Goal: Task Accomplishment & Management: Use online tool/utility

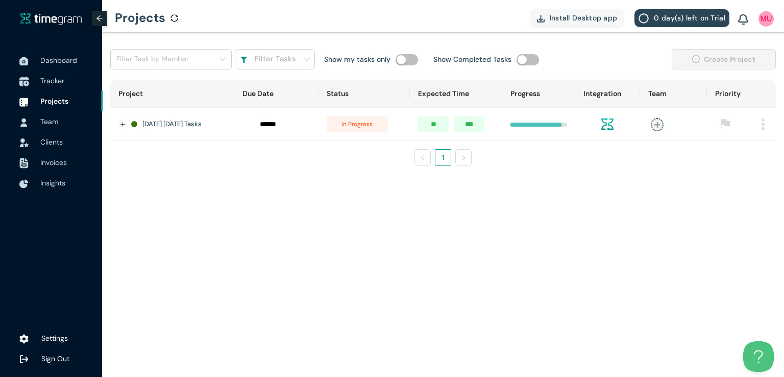
click at [56, 86] on span "Tracker" at bounding box center [67, 80] width 54 height 20
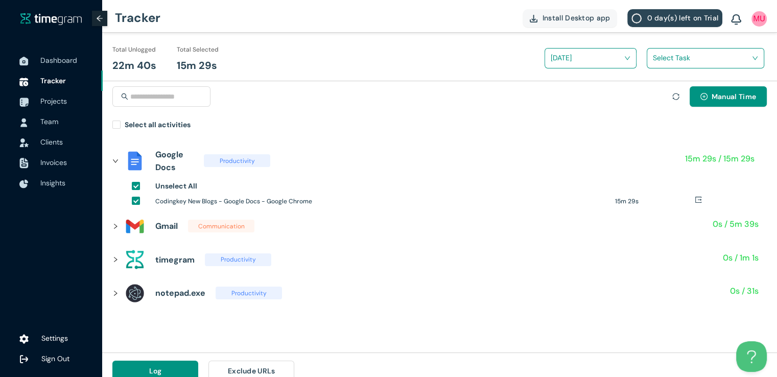
click at [114, 225] on icon "right" at bounding box center [115, 226] width 6 height 6
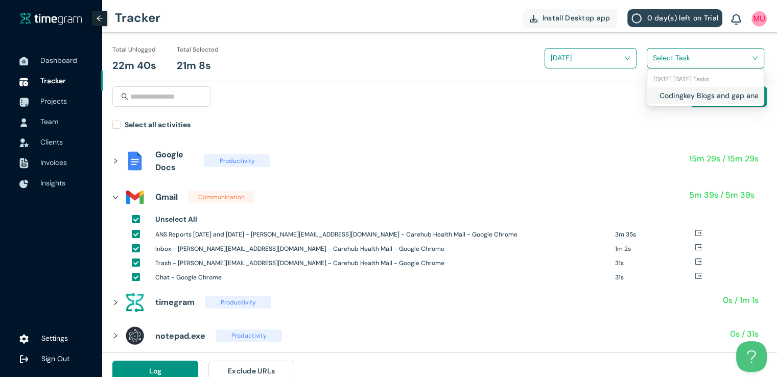
click at [676, 59] on input "search" at bounding box center [702, 57] width 98 height 15
click at [660, 96] on h1 "Codingkey Blogs and gap analysis" at bounding box center [719, 95] width 120 height 11
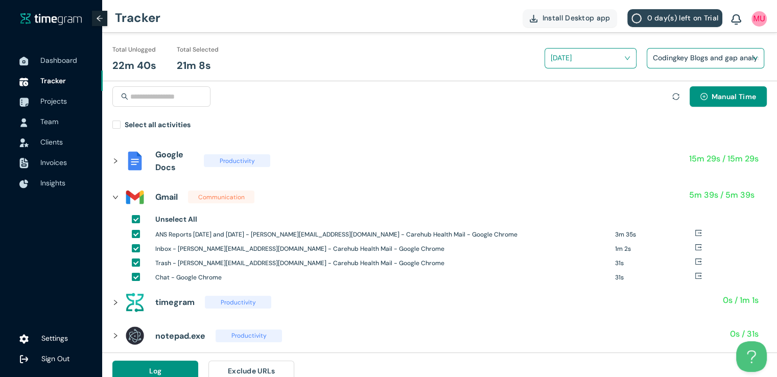
scroll to position [12, 0]
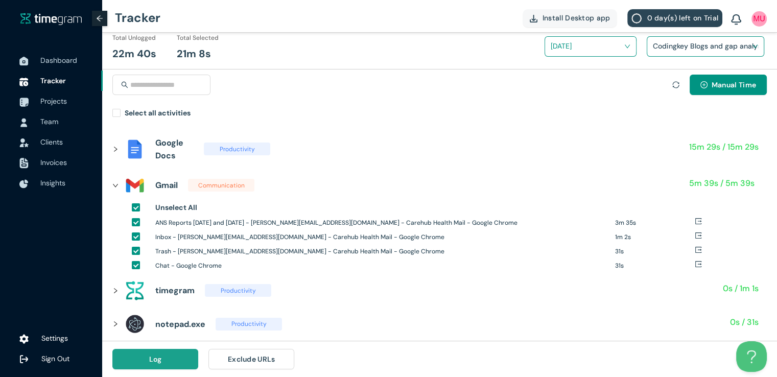
click at [158, 361] on span "Log" at bounding box center [155, 358] width 13 height 11
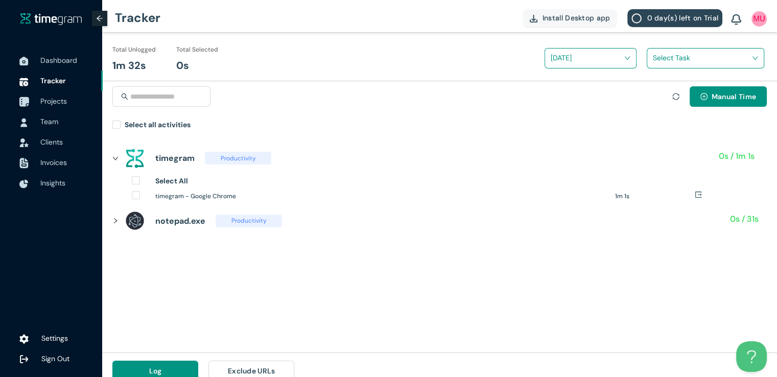
click at [38, 100] on li "Projects" at bounding box center [51, 101] width 103 height 20
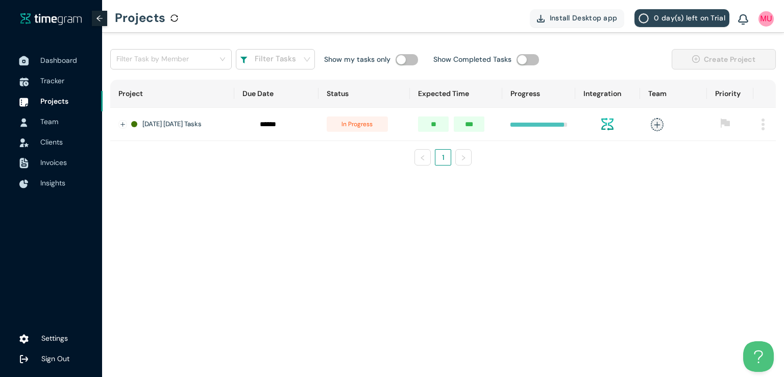
click at [60, 54] on span "Dashboard" at bounding box center [67, 60] width 54 height 20
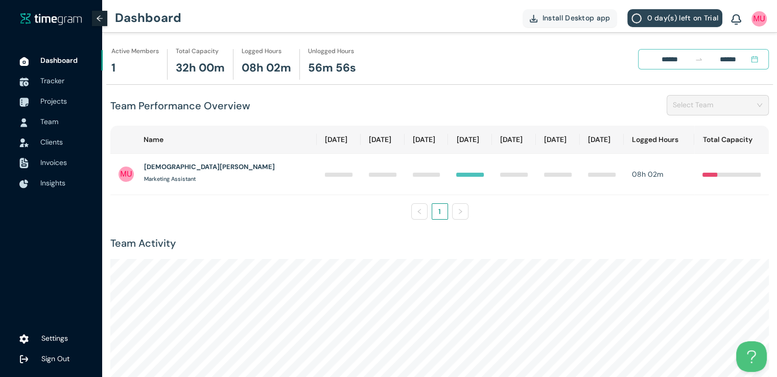
click at [287, 105] on div "Team Performance Overview Select Team" at bounding box center [439, 105] width 658 height 40
click at [261, 111] on div "Team Performance Overview Select Team" at bounding box center [439, 105] width 658 height 40
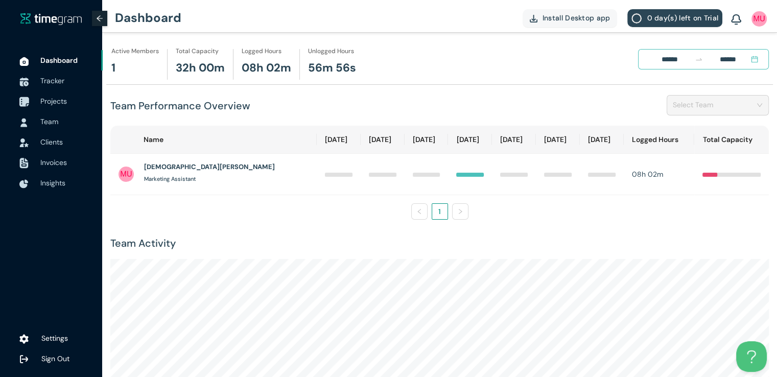
click at [50, 99] on span "Projects" at bounding box center [53, 101] width 27 height 9
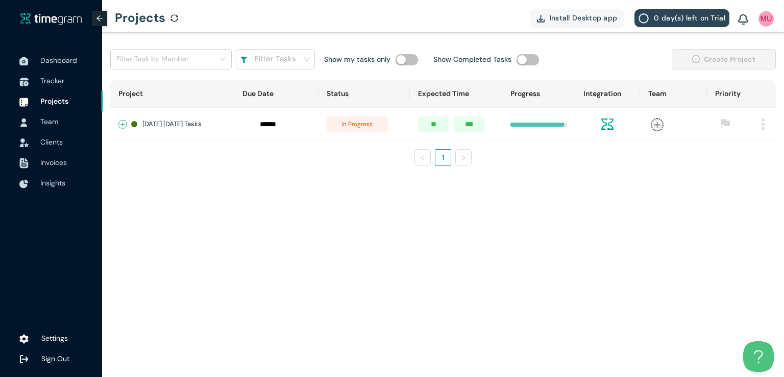
click at [124, 123] on button "Expand row" at bounding box center [123, 125] width 8 height 8
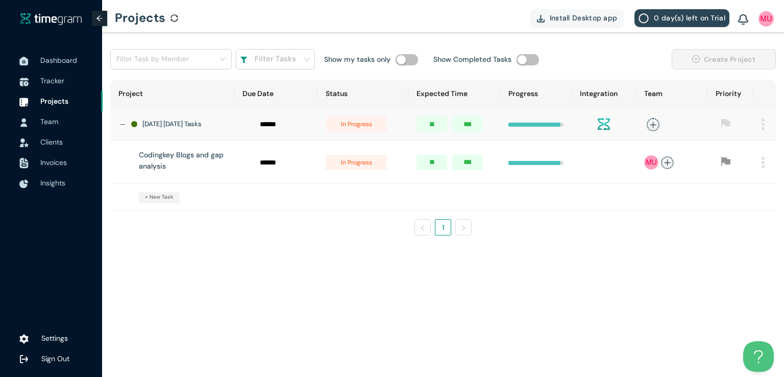
click at [366, 169] on span "in progress" at bounding box center [356, 162] width 61 height 15
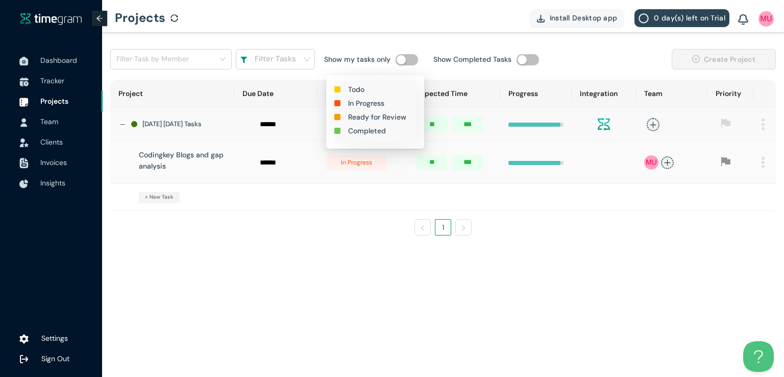
click at [370, 126] on h1 "Completed" at bounding box center [367, 130] width 38 height 11
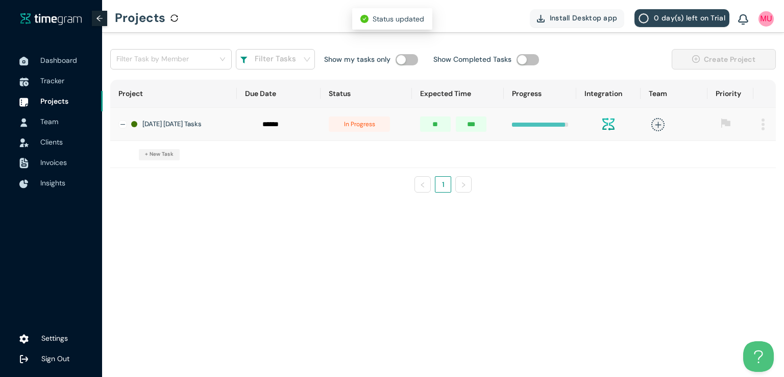
click at [362, 128] on span "in progress" at bounding box center [359, 123] width 61 height 15
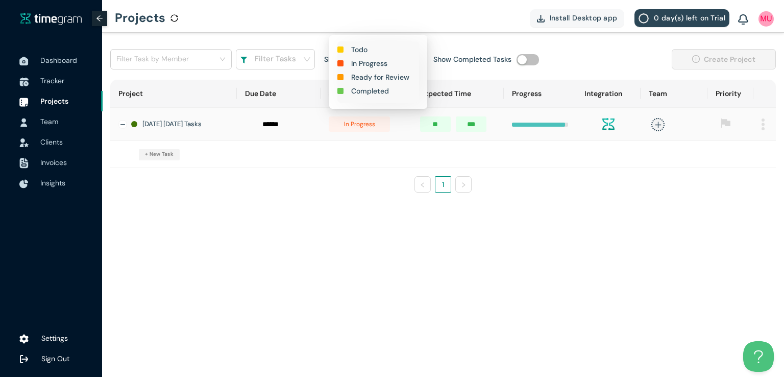
click at [364, 93] on h1 "Completed" at bounding box center [370, 90] width 38 height 11
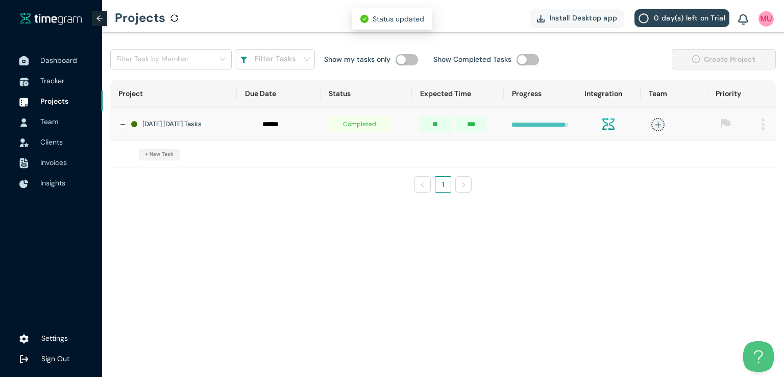
click at [58, 56] on span "Dashboard" at bounding box center [58, 60] width 37 height 9
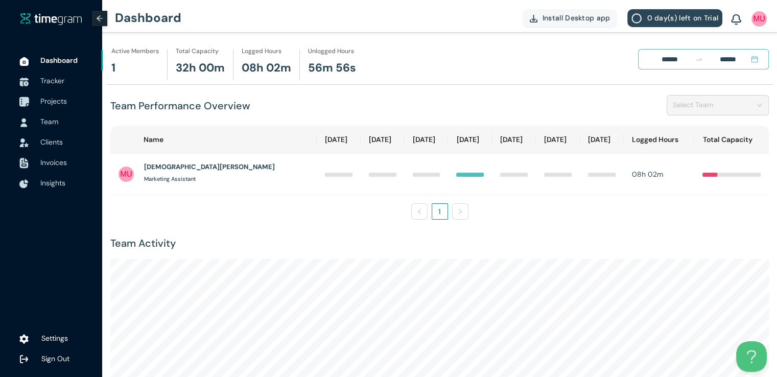
click at [57, 99] on span "Projects" at bounding box center [53, 101] width 27 height 9
